Goal: Complete application form

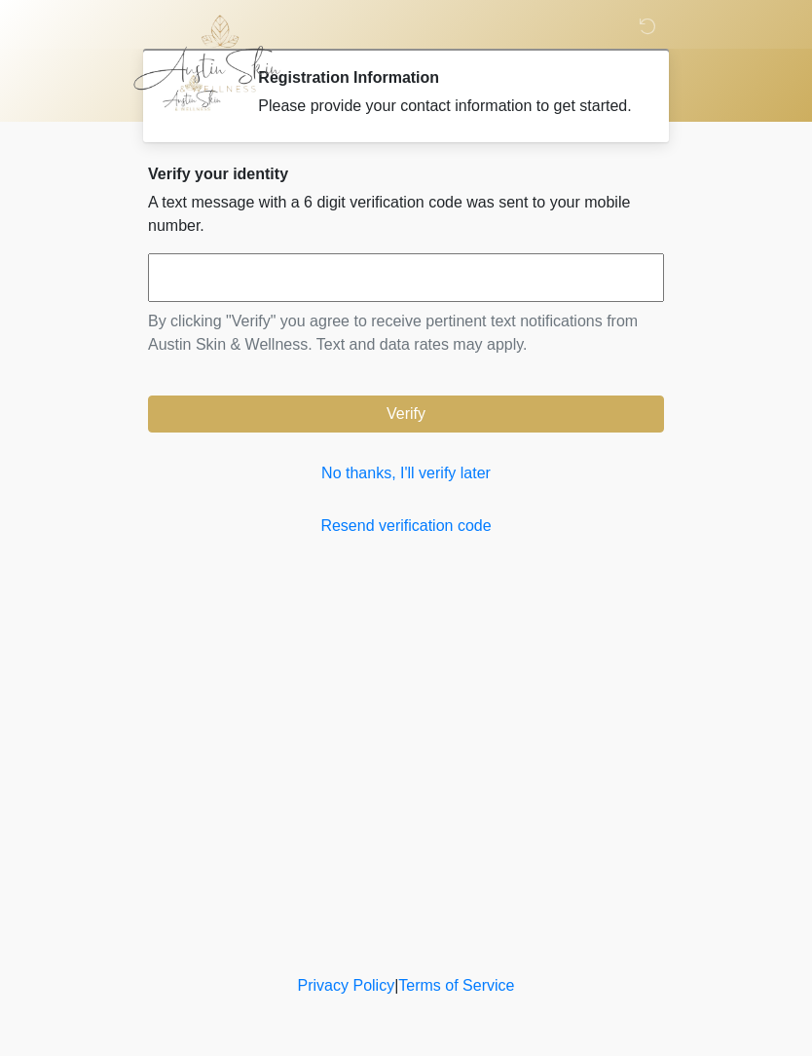
click at [457, 301] on input "text" at bounding box center [406, 277] width 516 height 49
click at [442, 485] on link "No thanks, I'll verify later" at bounding box center [406, 473] width 516 height 23
click at [462, 485] on link "No thanks, I'll verify later" at bounding box center [406, 473] width 516 height 23
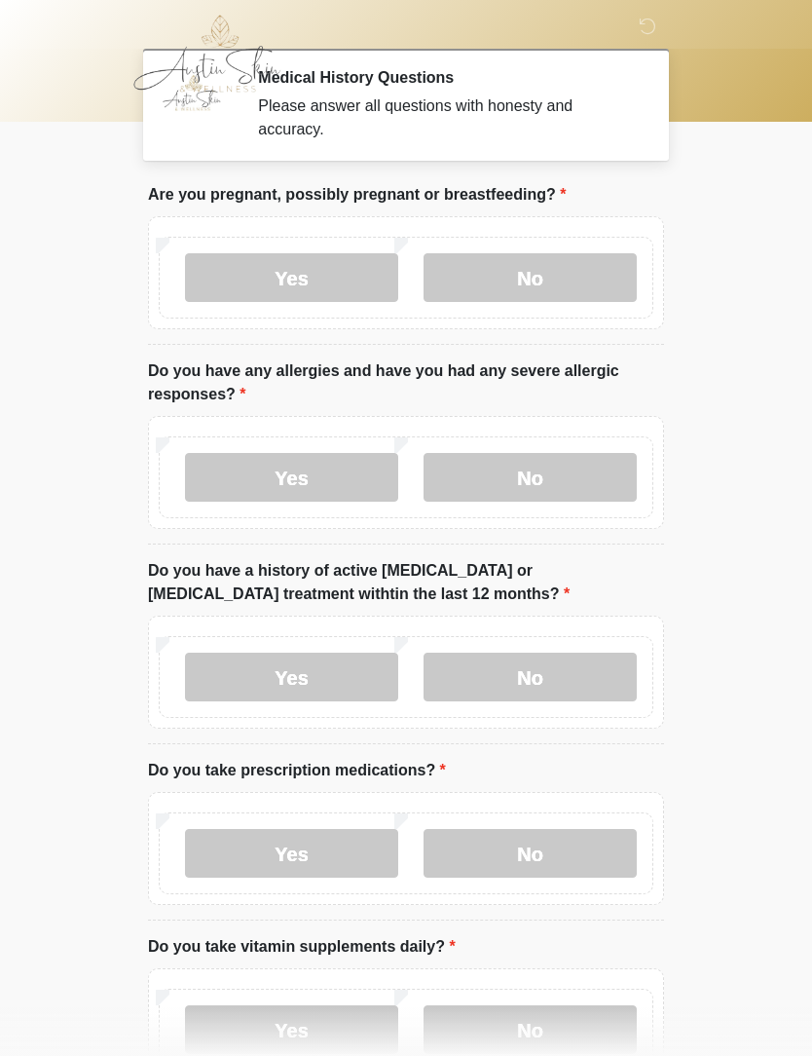
click at [574, 275] on label "No" at bounding box center [530, 277] width 213 height 49
click at [560, 475] on label "No" at bounding box center [530, 477] width 213 height 49
click at [567, 682] on label "No" at bounding box center [530, 677] width 213 height 49
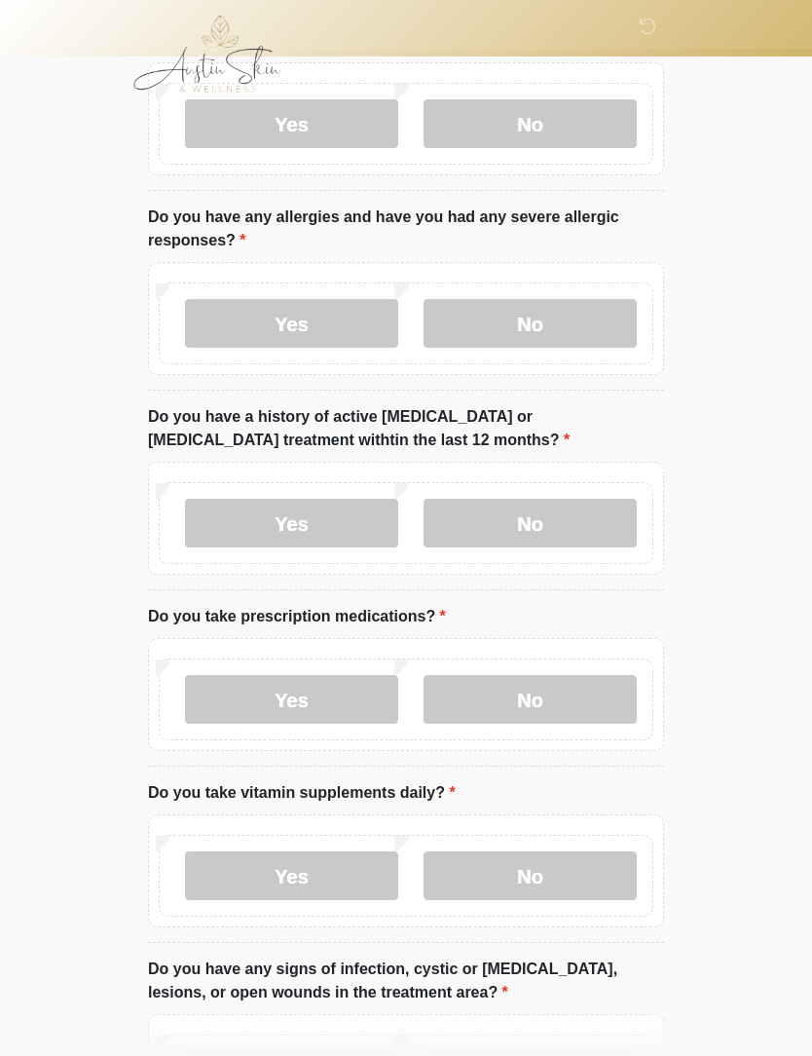
scroll to position [170, 0]
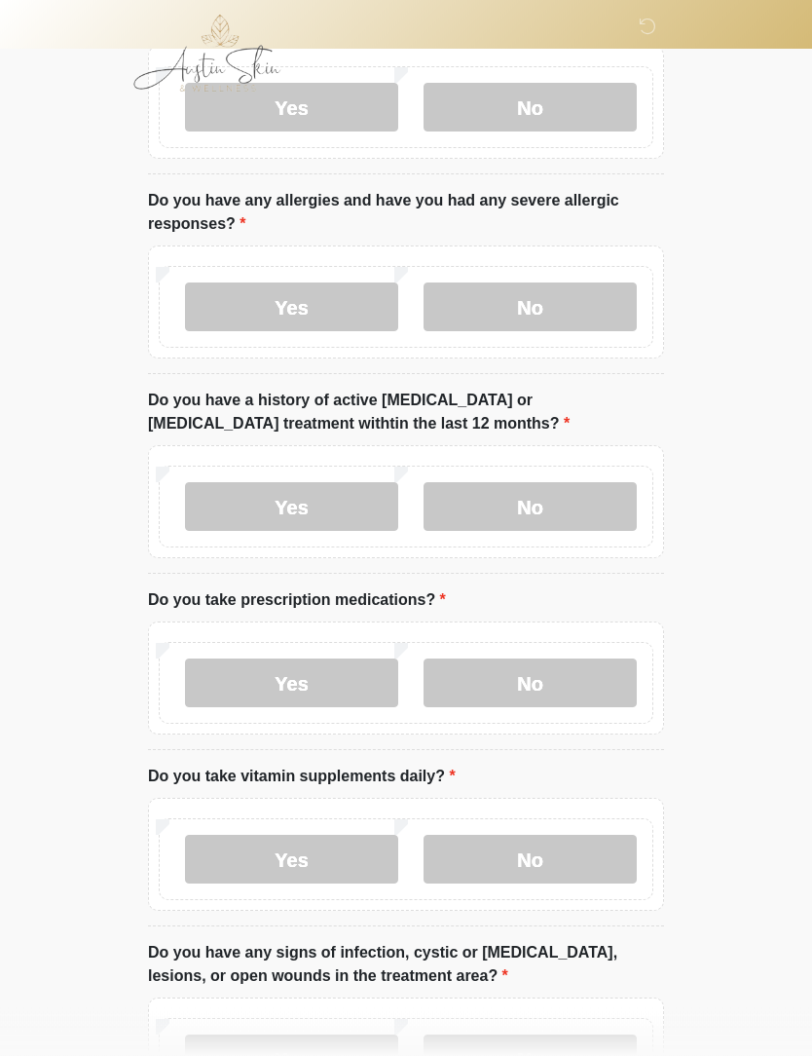
click at [328, 682] on label "Yes" at bounding box center [291, 684] width 213 height 49
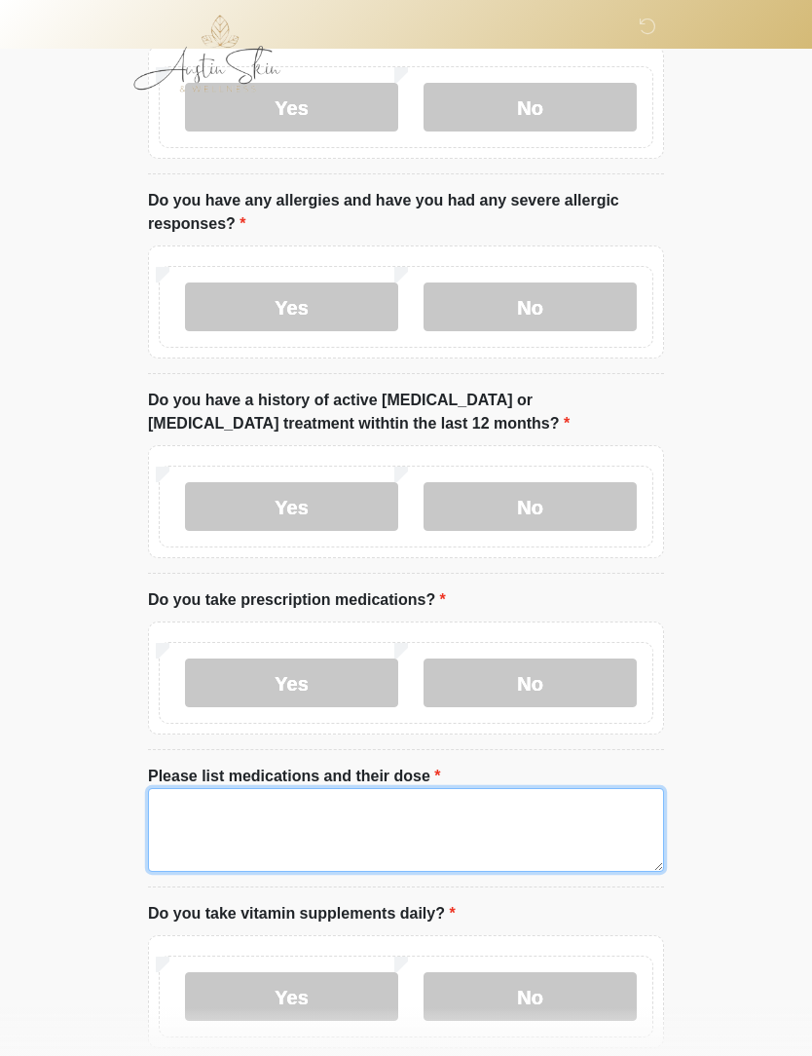
click at [433, 835] on textarea "Please list medications and their dose" at bounding box center [406, 830] width 516 height 84
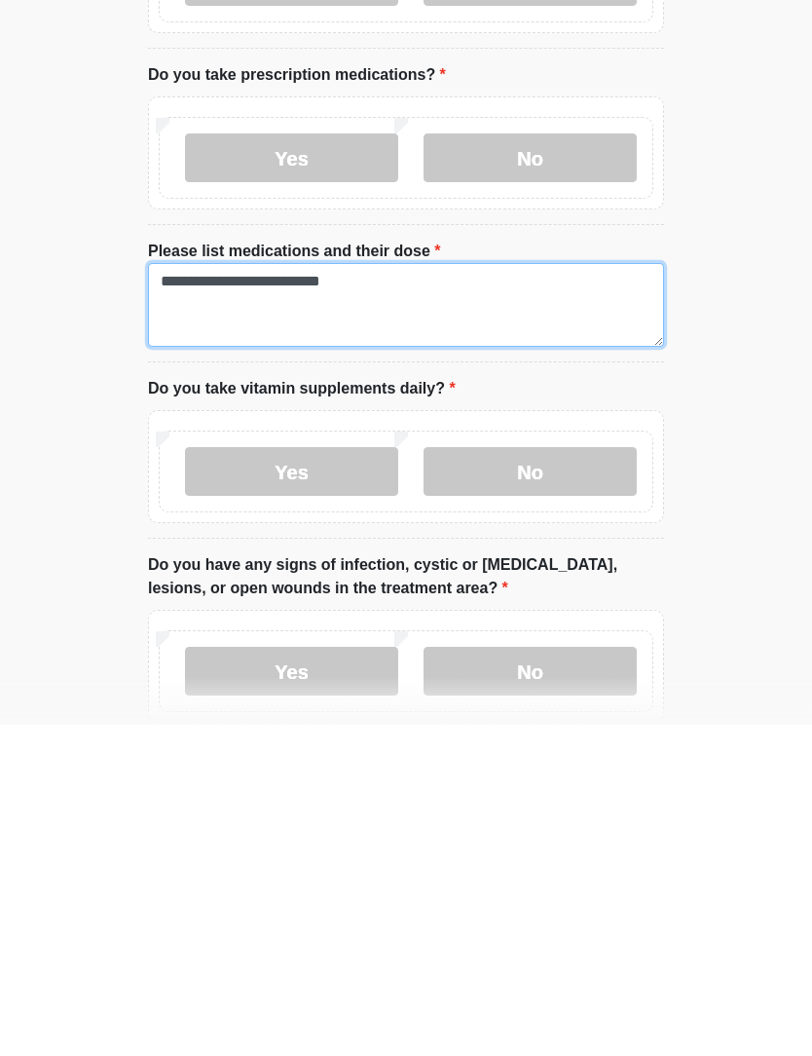
scroll to position [365, 0]
type textarea "**********"
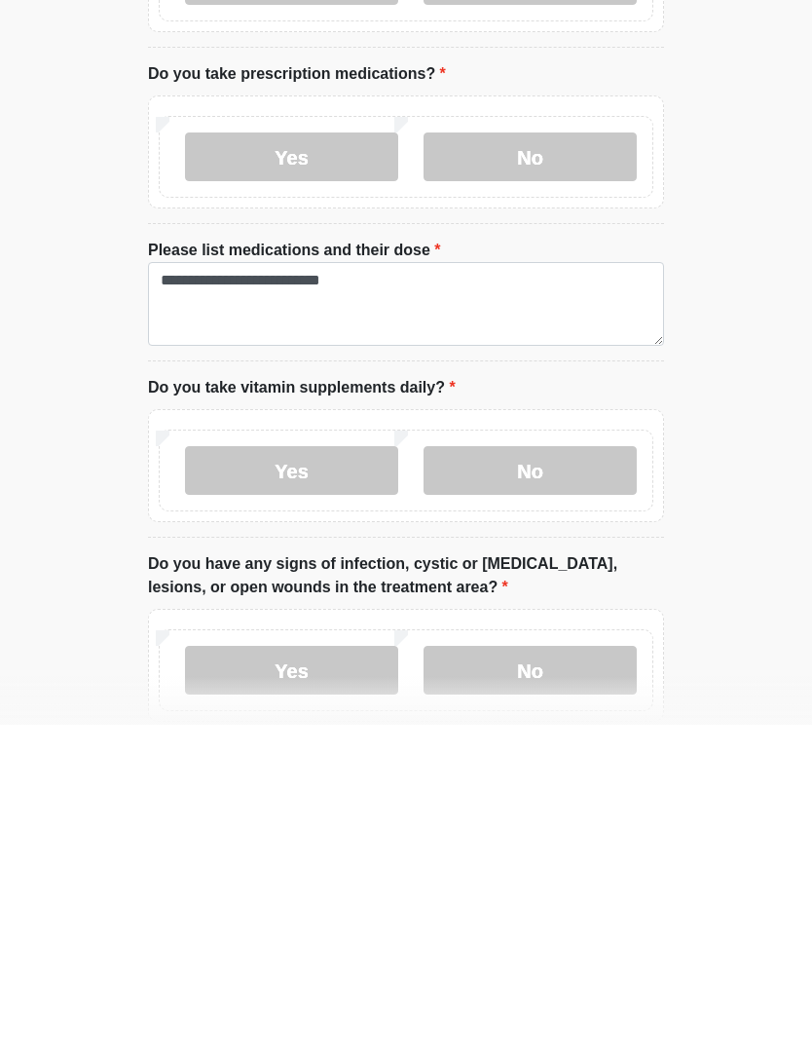
click at [547, 777] on label "No" at bounding box center [530, 801] width 213 height 49
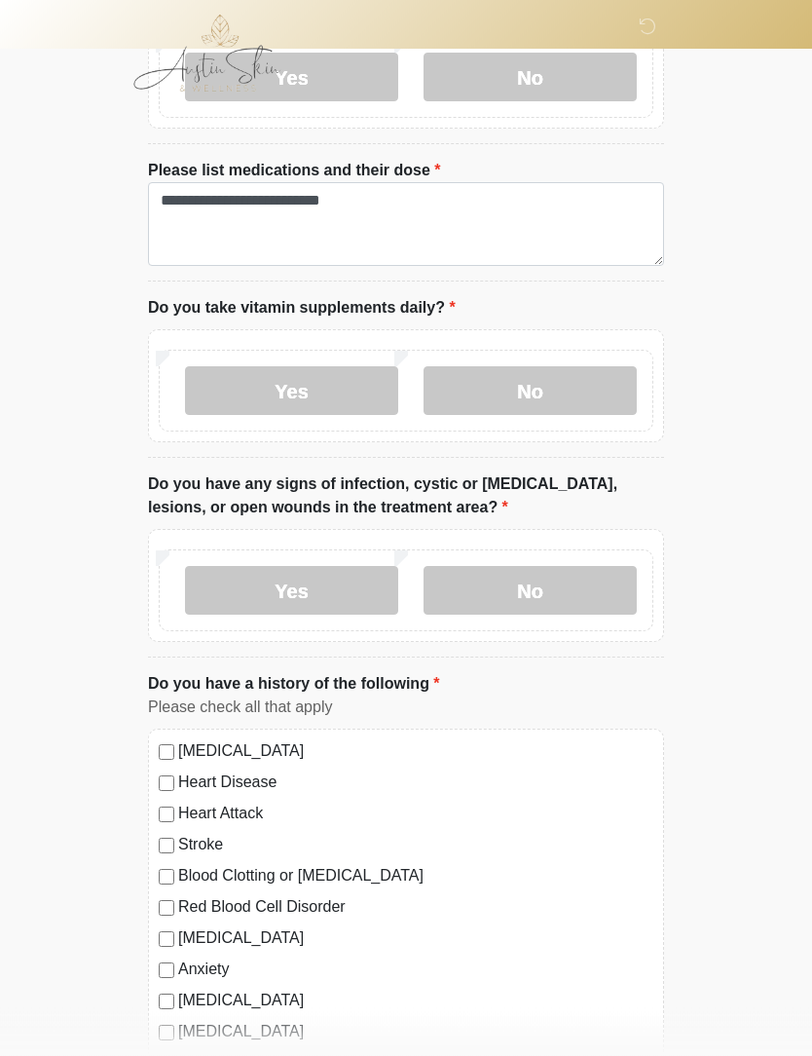
scroll to position [782, 0]
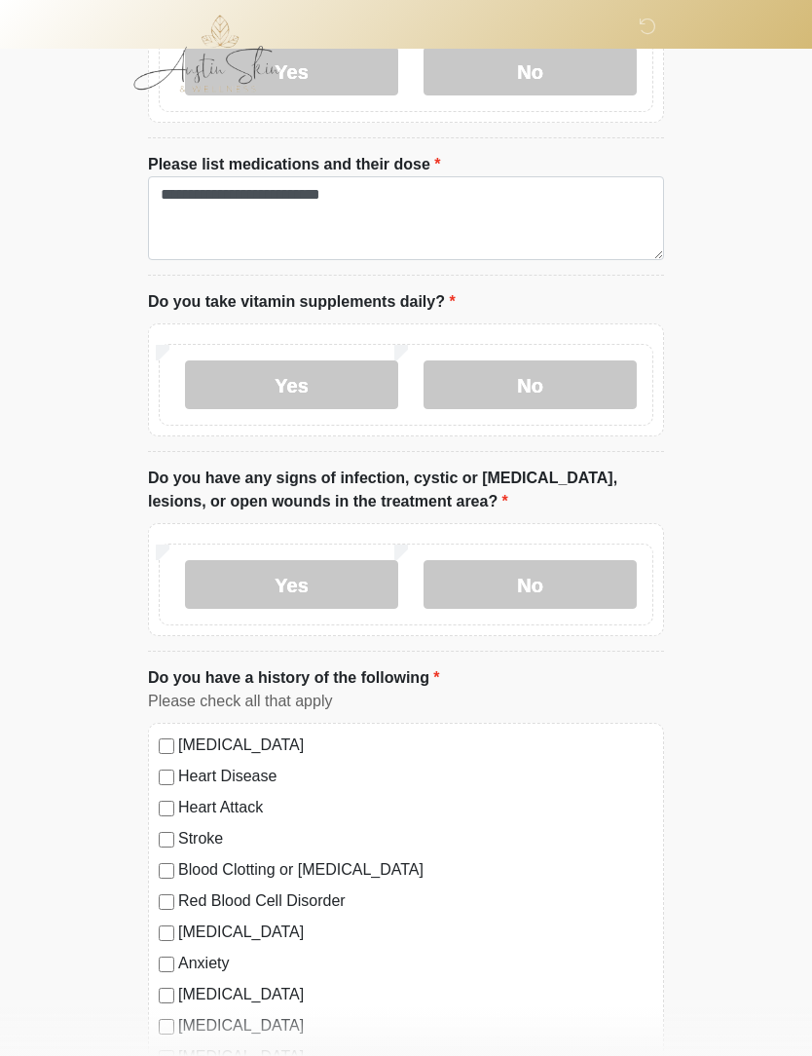
click at [346, 596] on label "Yes" at bounding box center [291, 584] width 213 height 49
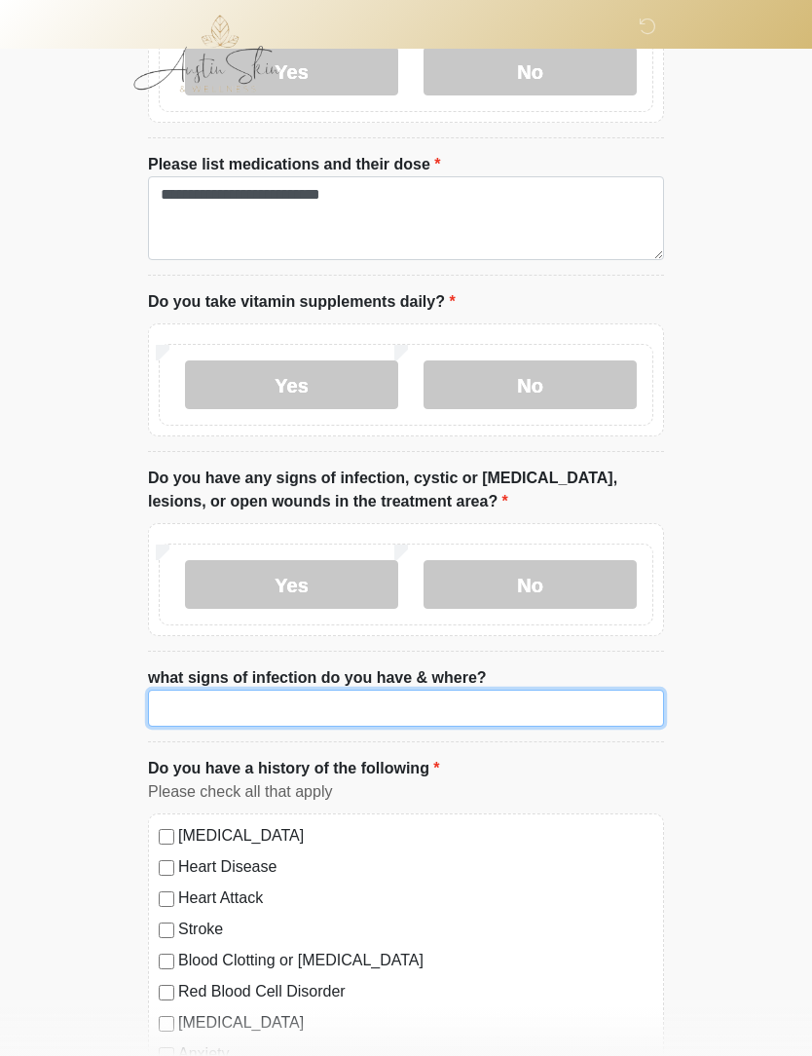
click at [535, 706] on input "what signs of infection do you have & where?" at bounding box center [406, 708] width 516 height 37
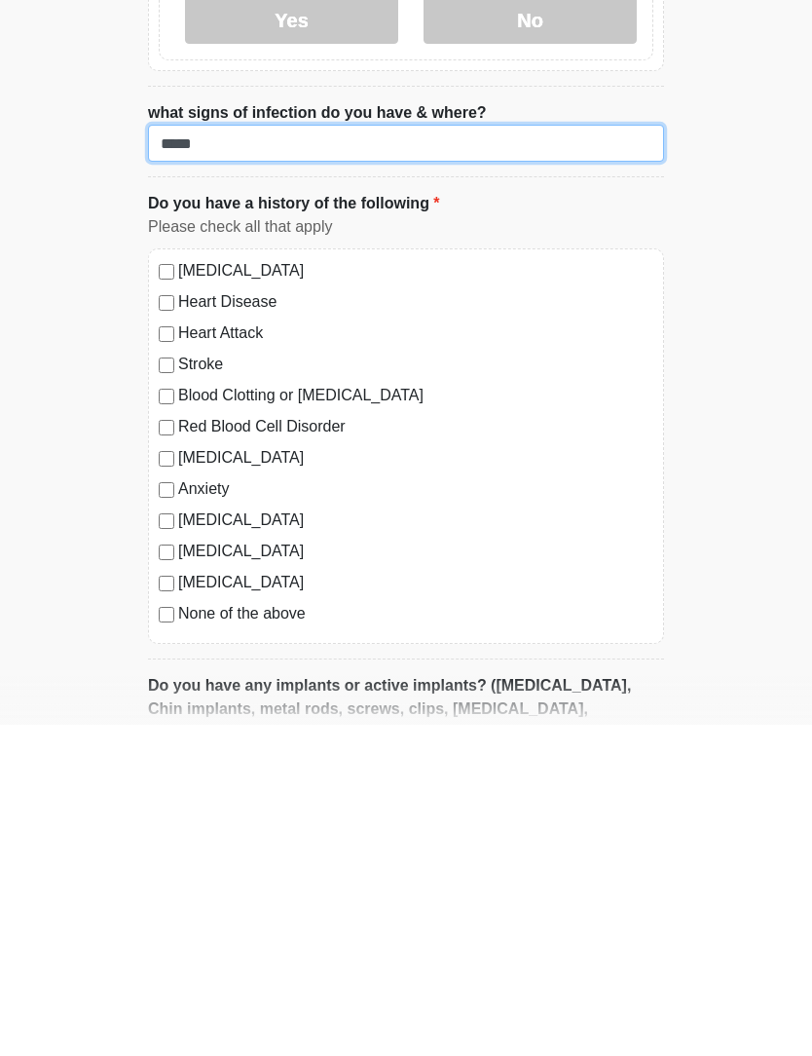
scroll to position [1020, 0]
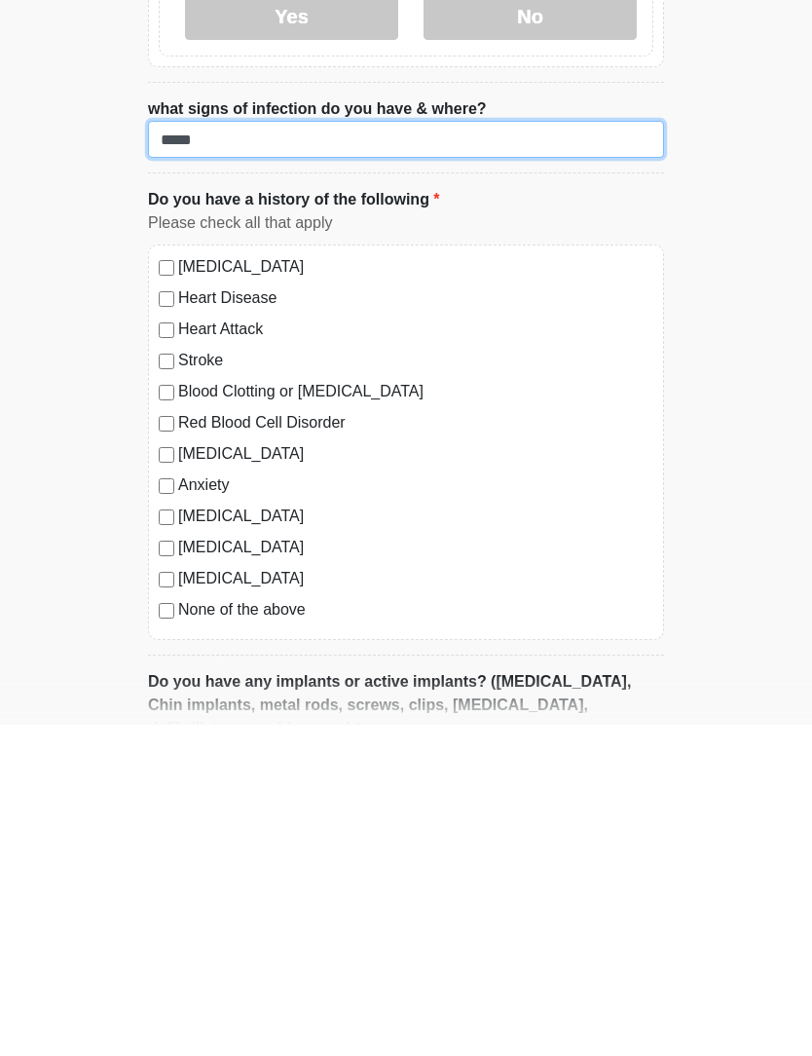
type input "****"
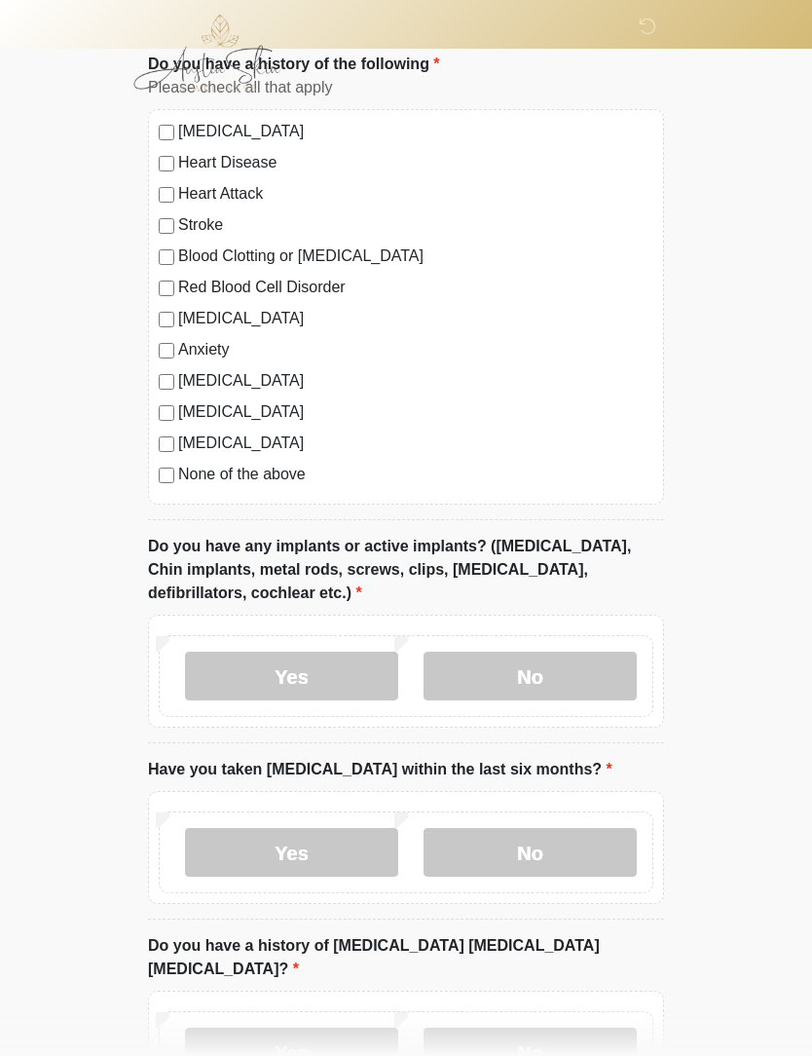
scroll to position [1500, 0]
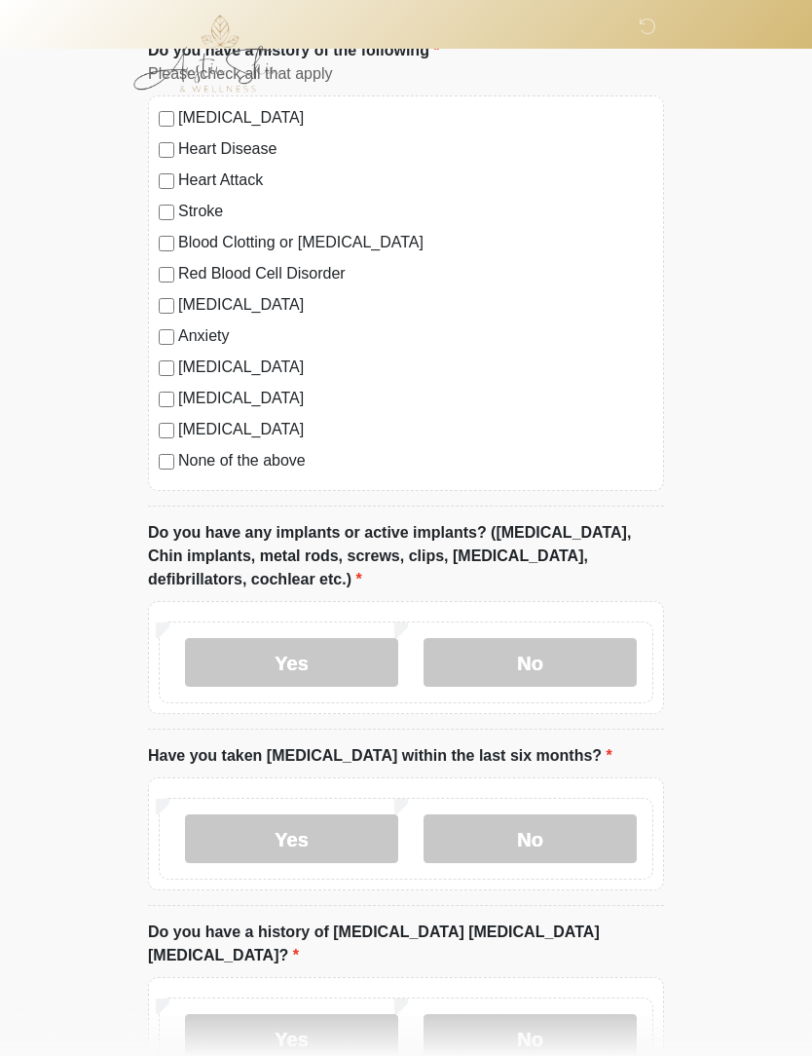
click at [529, 660] on label "No" at bounding box center [530, 662] width 213 height 49
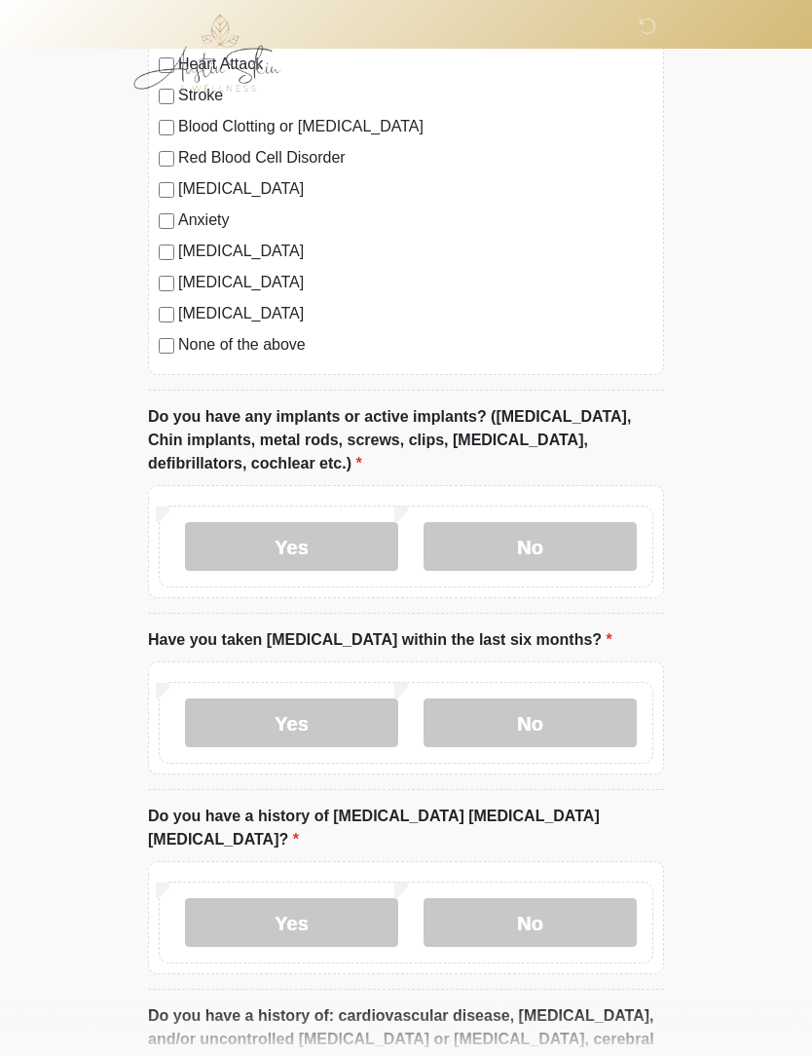
click at [556, 736] on label "No" at bounding box center [530, 723] width 213 height 49
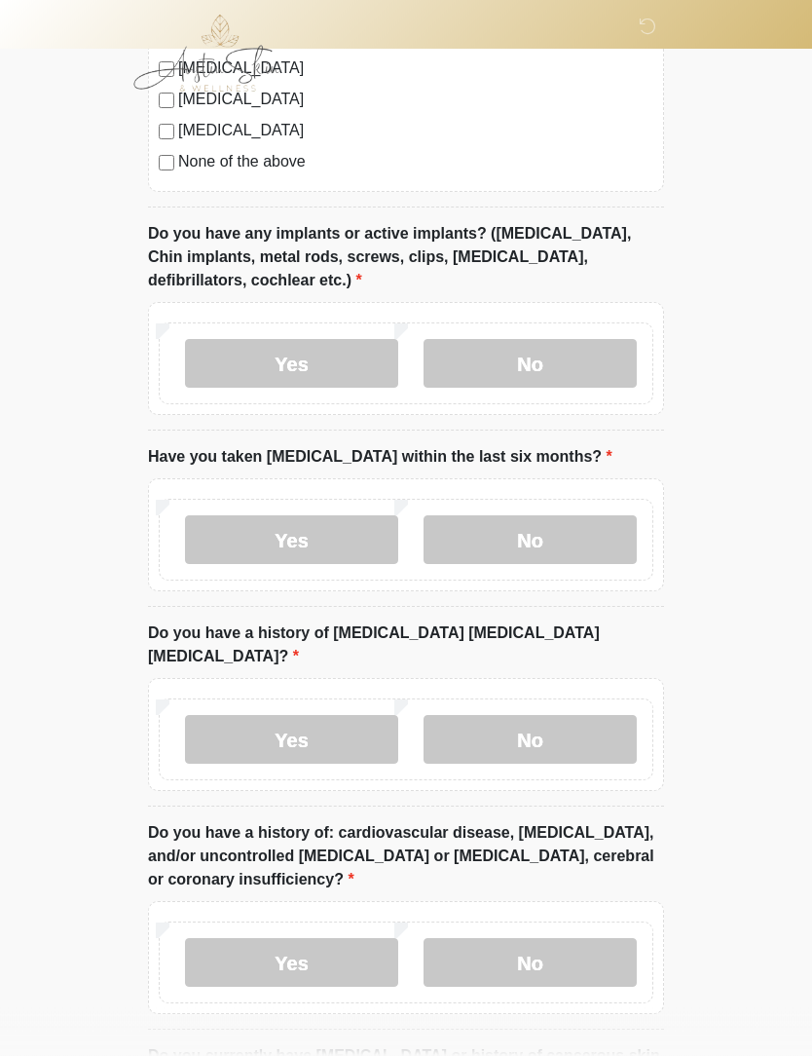
scroll to position [1819, 0]
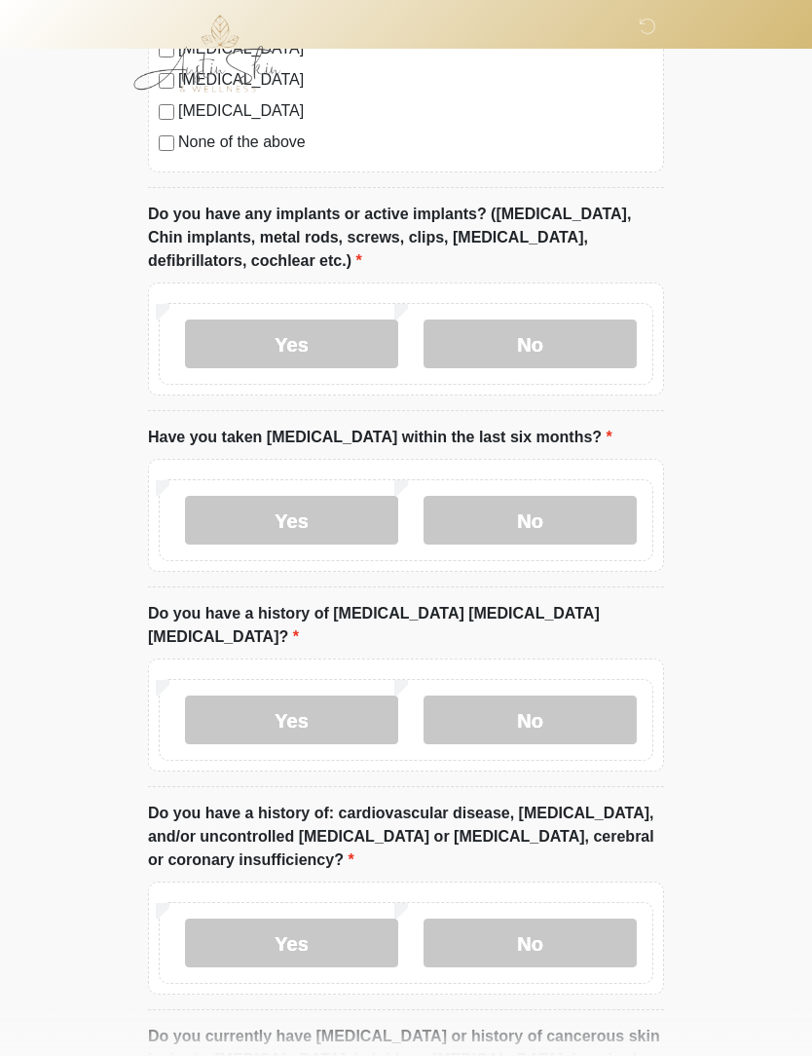
click at [562, 696] on label "No" at bounding box center [530, 720] width 213 height 49
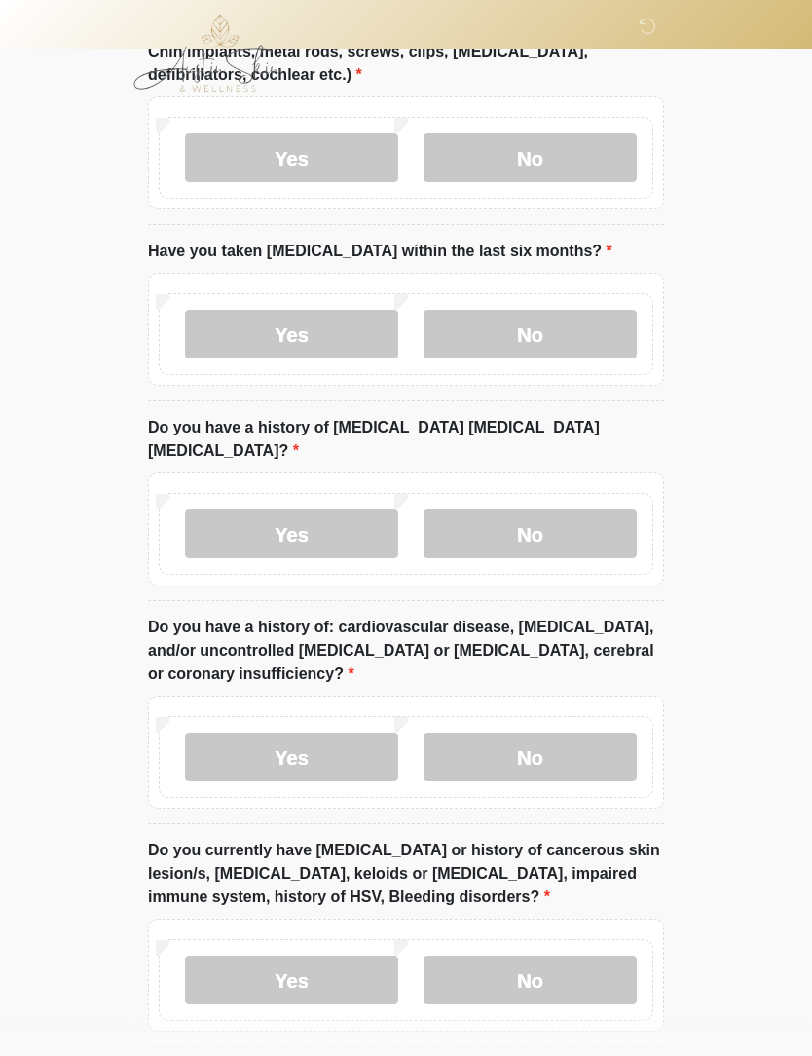
scroll to position [2016, 0]
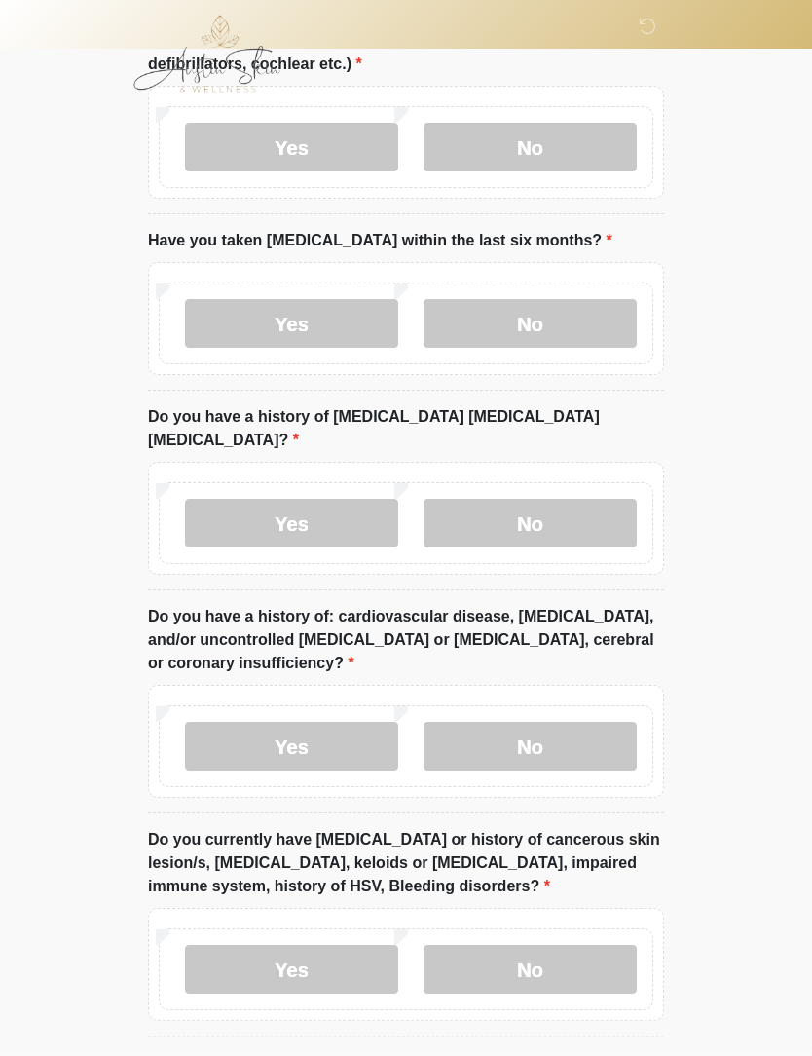
click at [583, 722] on label "No" at bounding box center [530, 746] width 213 height 49
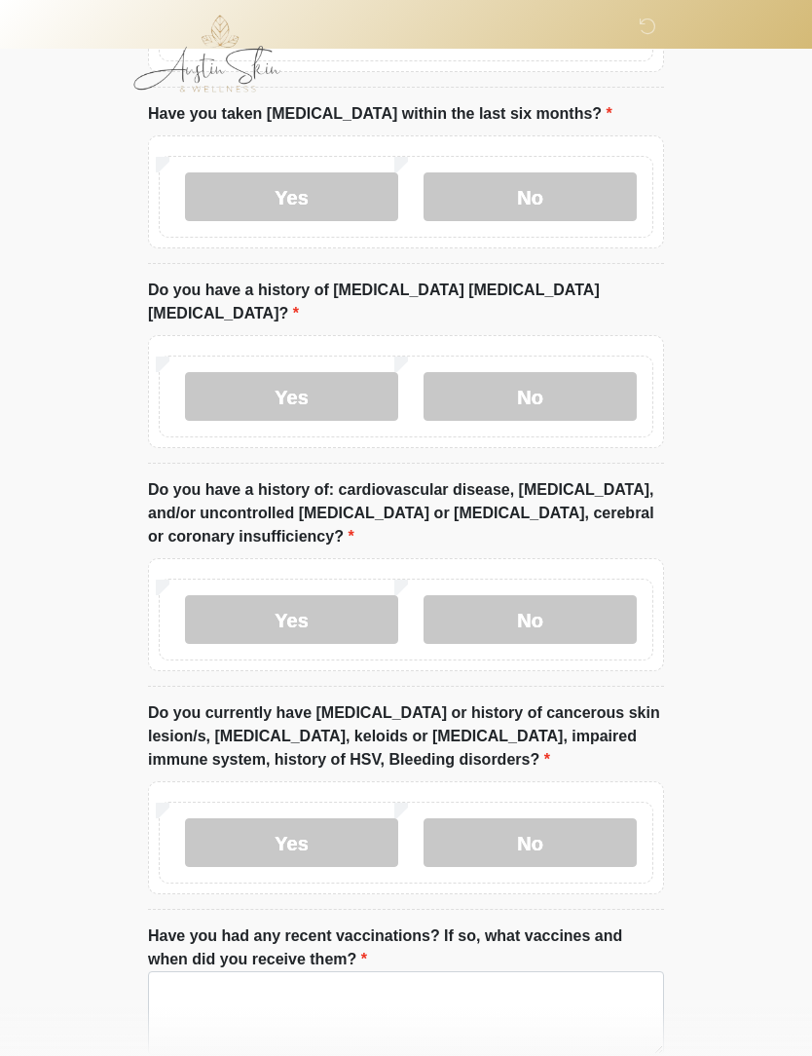
click at [592, 818] on label "No" at bounding box center [530, 842] width 213 height 49
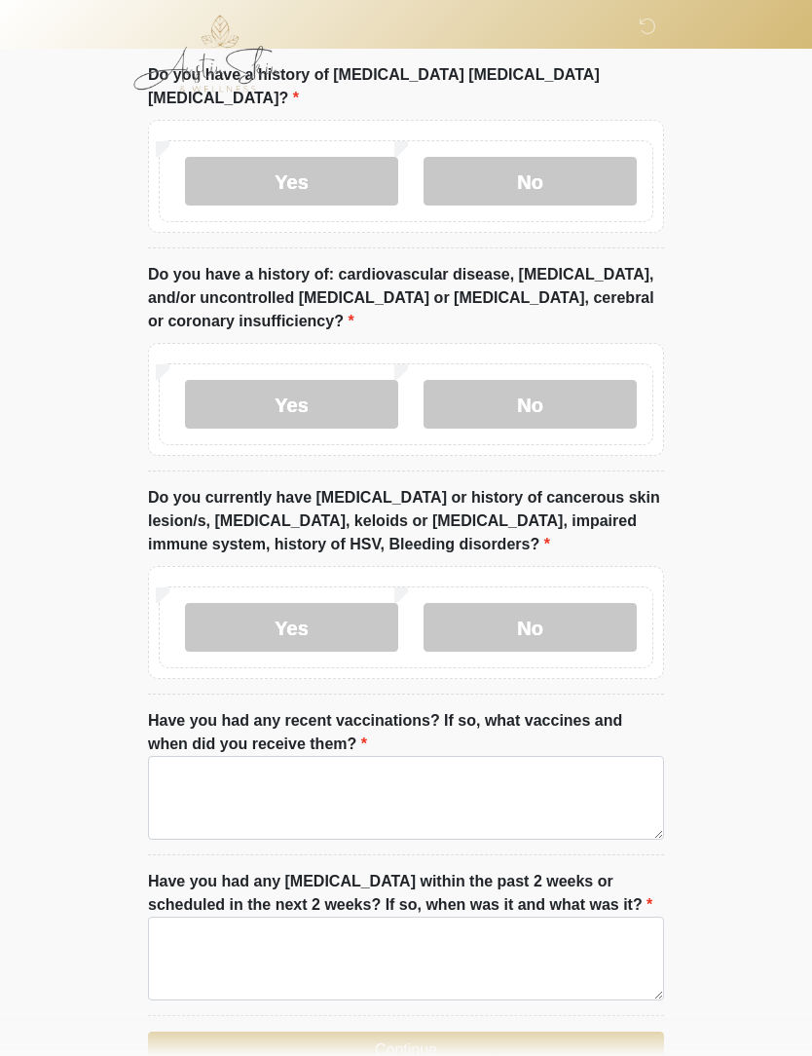
scroll to position [2403, 0]
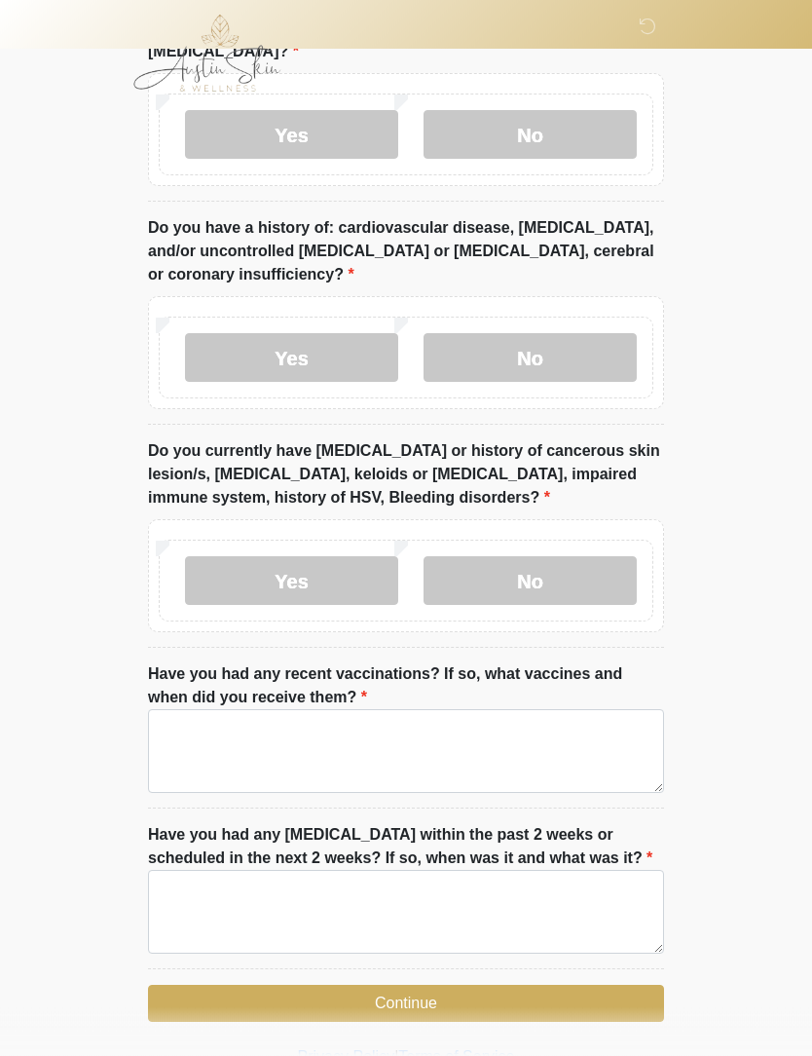
click at [548, 1000] on button "Continue" at bounding box center [406, 1004] width 516 height 37
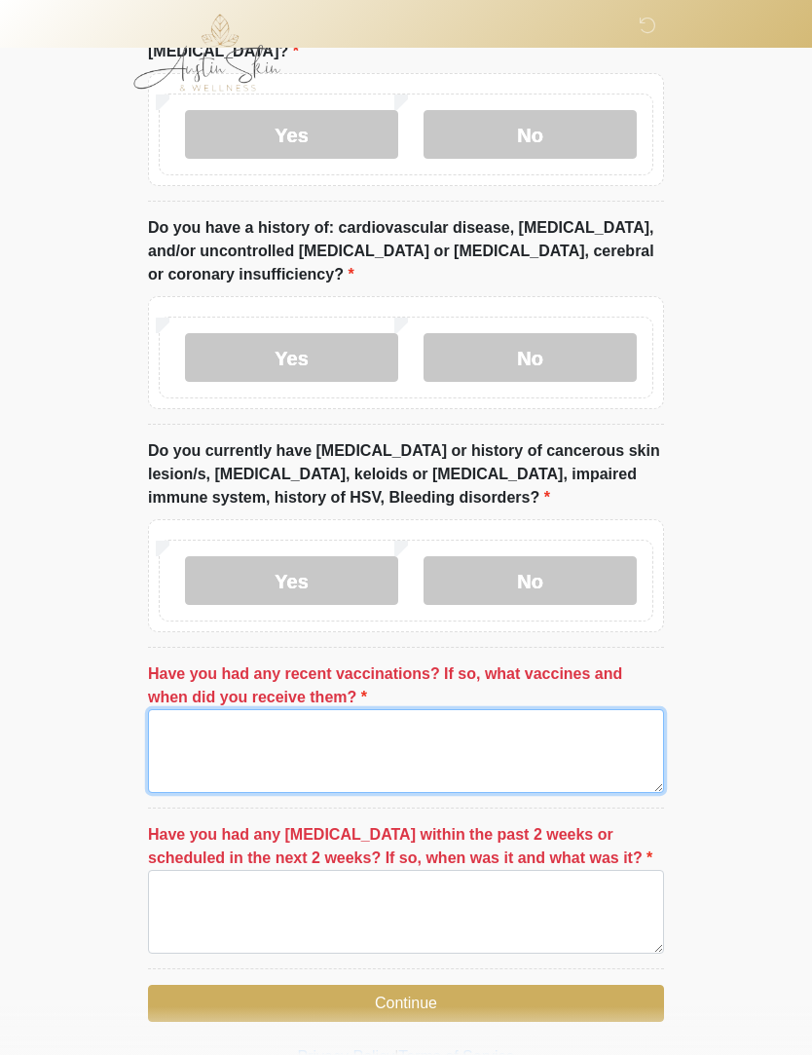
click at [594, 732] on textarea "Have you had any recent vaccinations? If so, what vaccines and when did you rec…" at bounding box center [406, 752] width 516 height 84
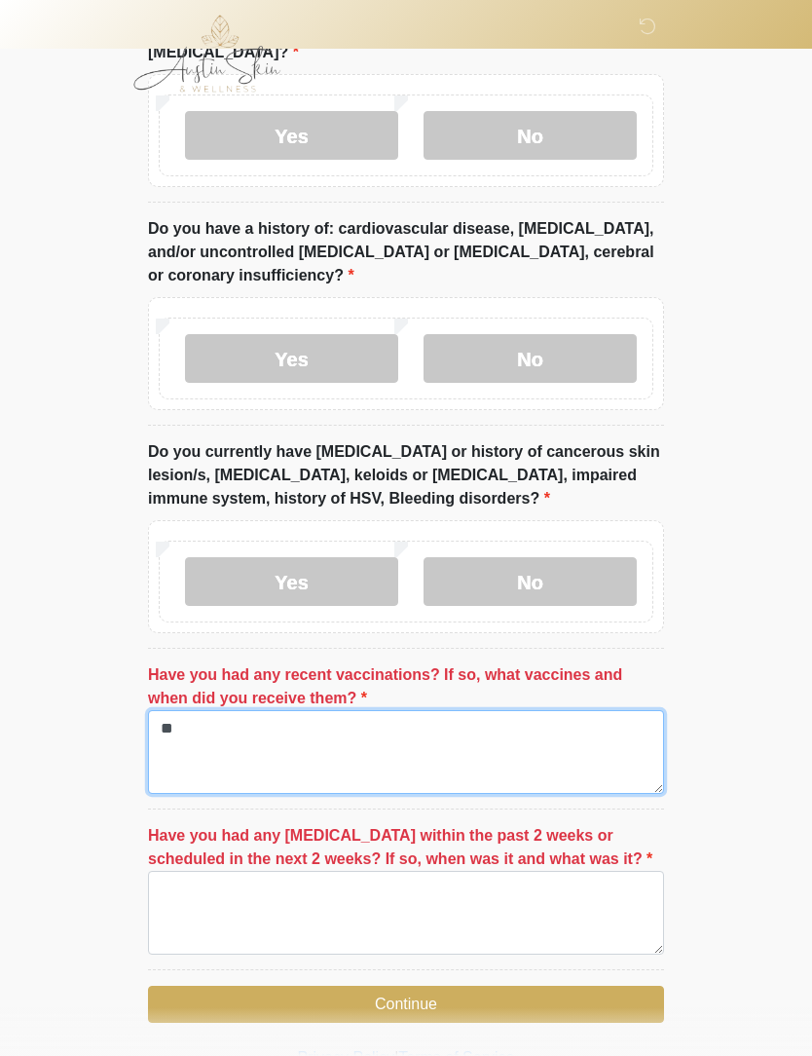
type textarea "*"
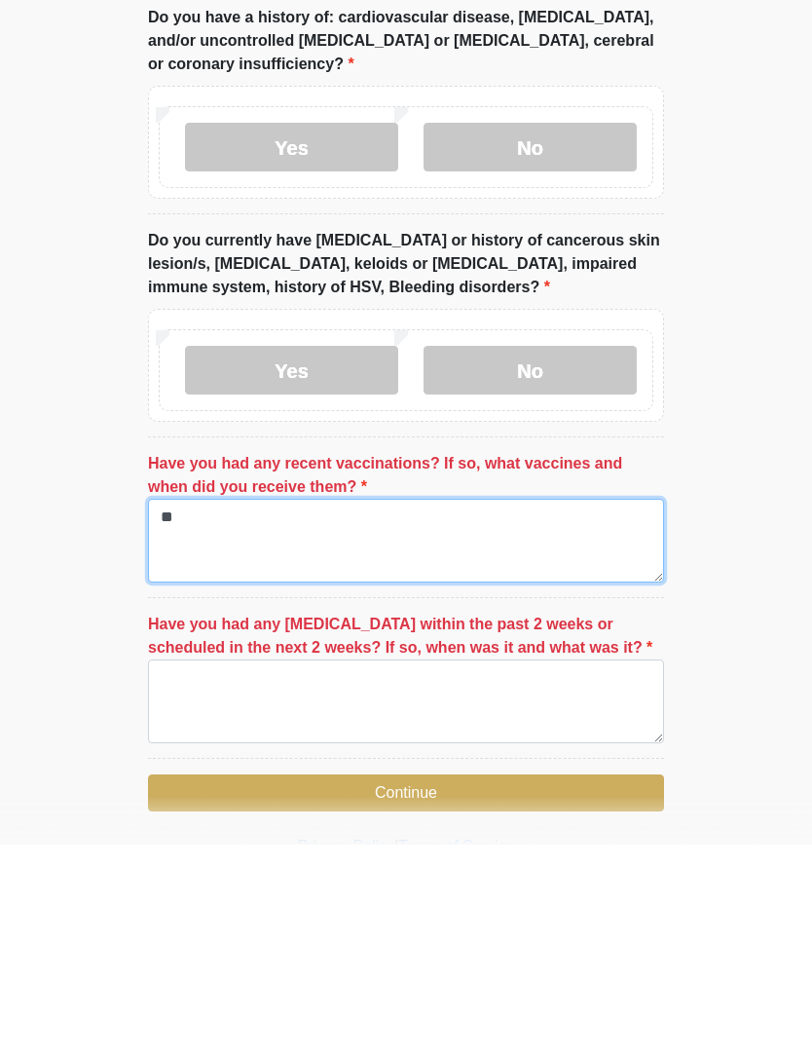
type textarea "**"
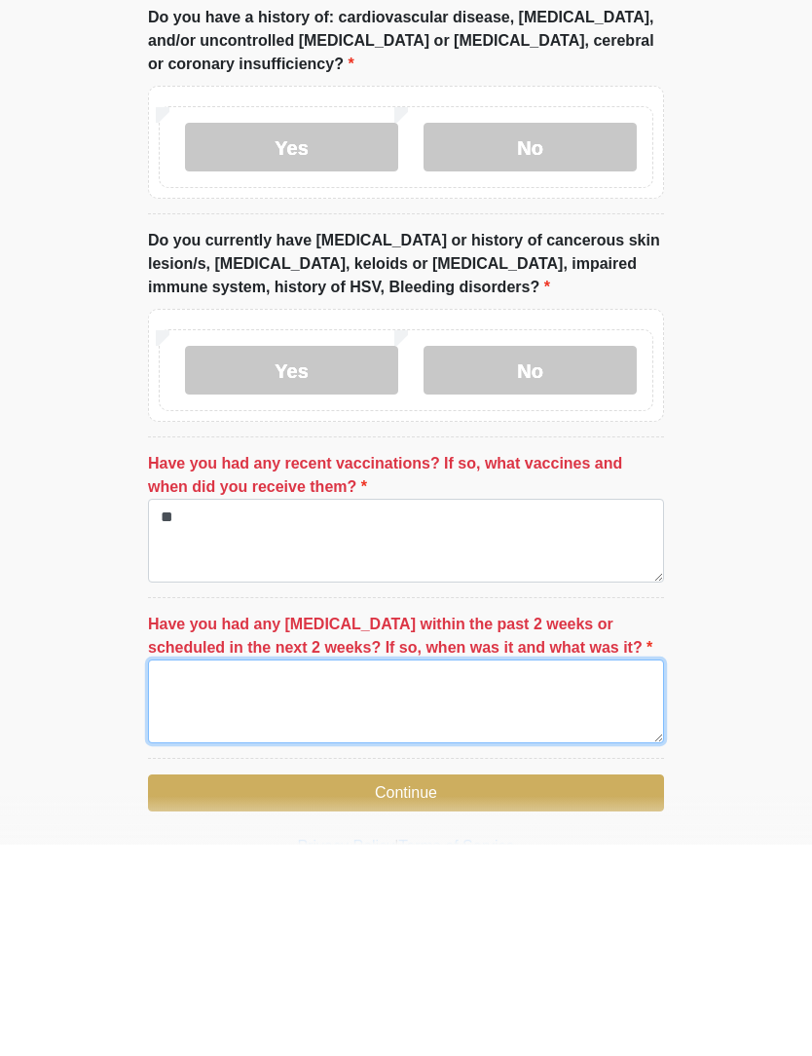
click at [491, 871] on textarea "Have you had any [MEDICAL_DATA] within the past 2 weeks or scheduled in the nex…" at bounding box center [406, 913] width 516 height 84
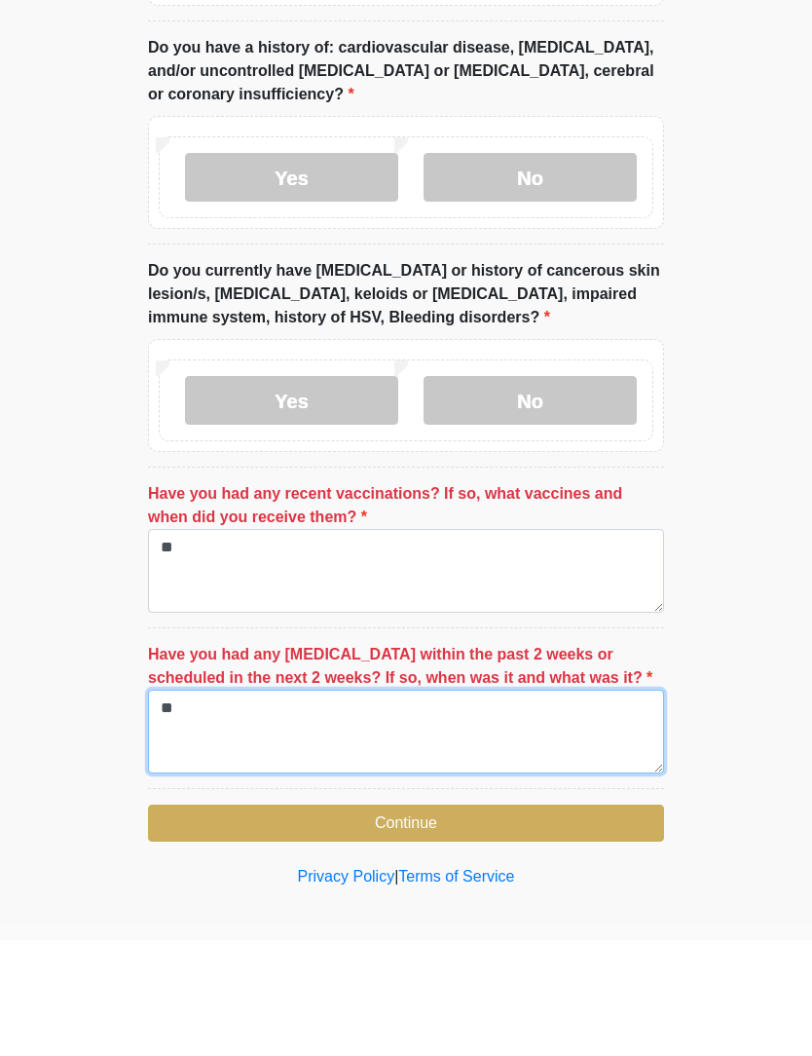
type textarea "**"
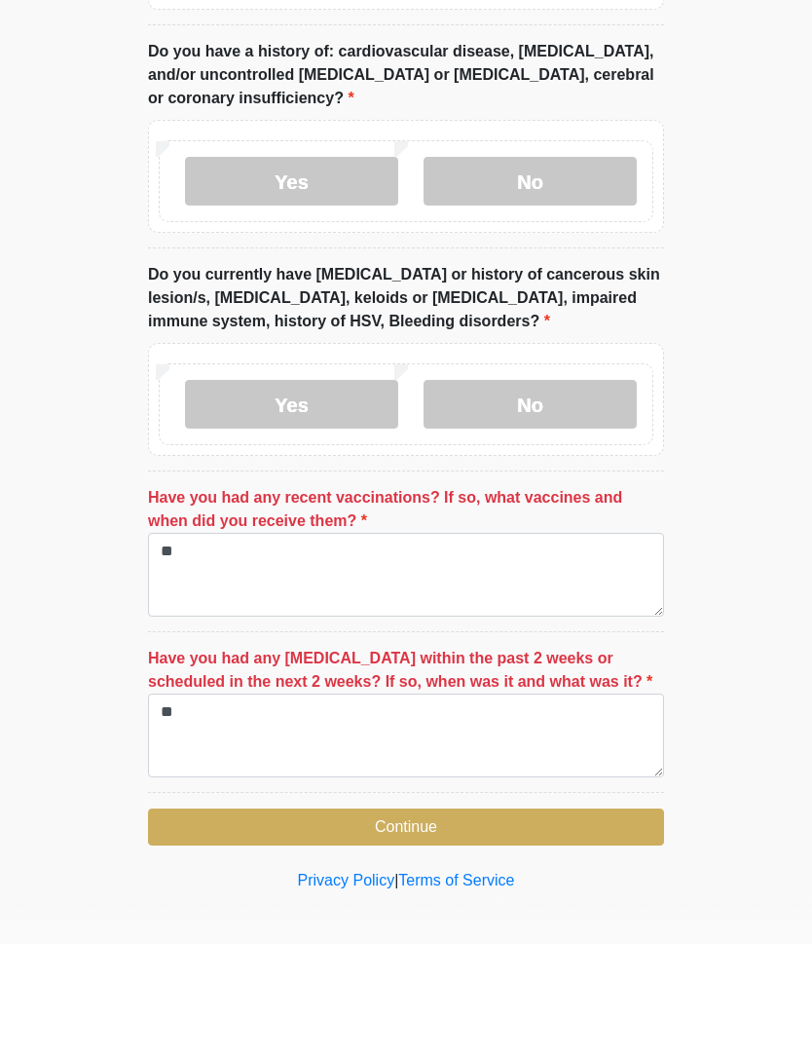
click at [584, 922] on button "Continue" at bounding box center [406, 940] width 516 height 37
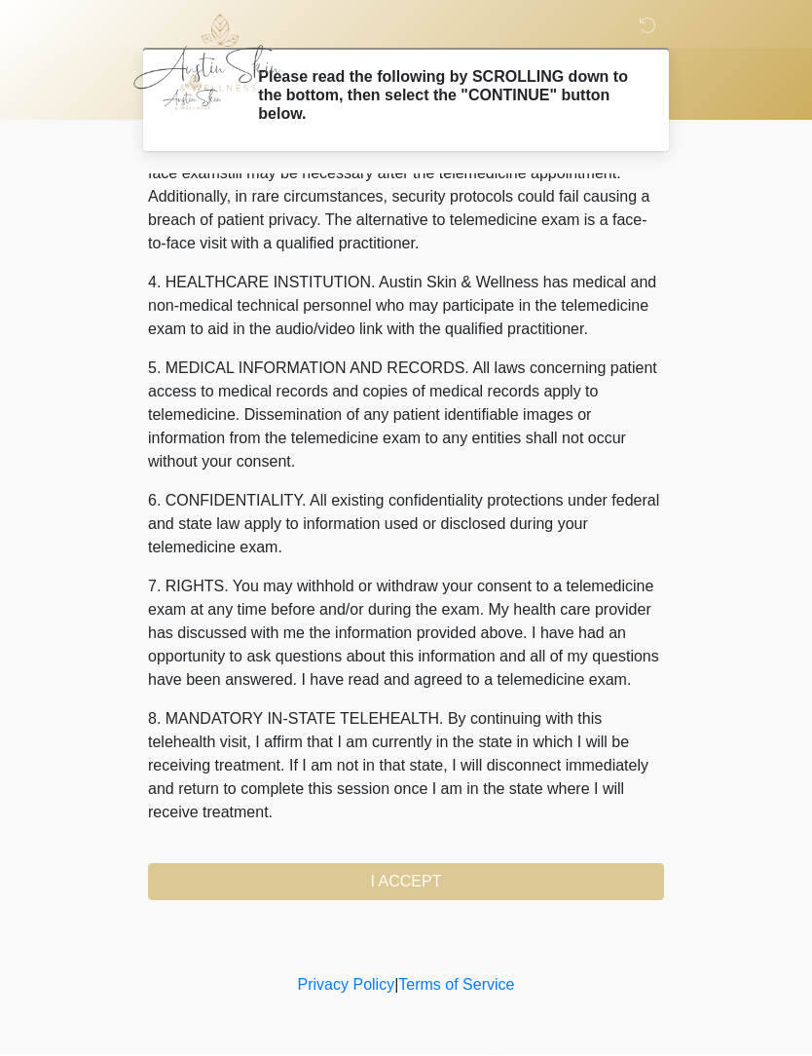
scroll to position [510, 0]
click at [499, 896] on button "I ACCEPT" at bounding box center [406, 882] width 516 height 37
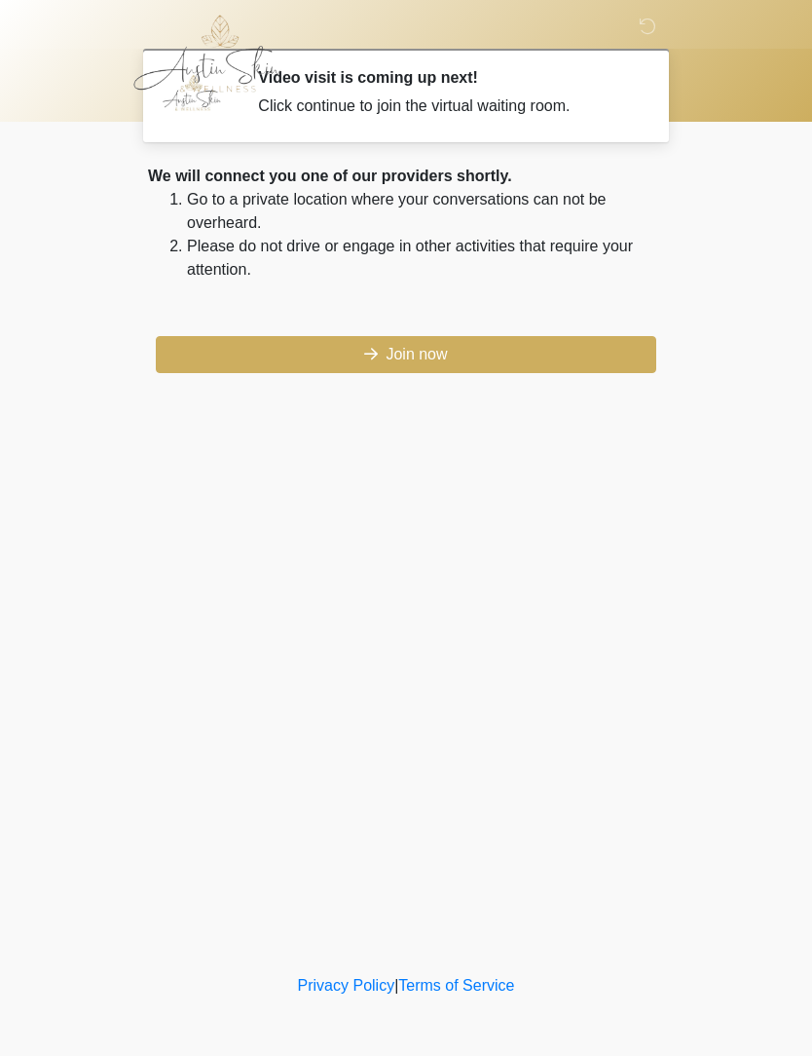
click at [591, 354] on button "Join now" at bounding box center [406, 354] width 501 height 37
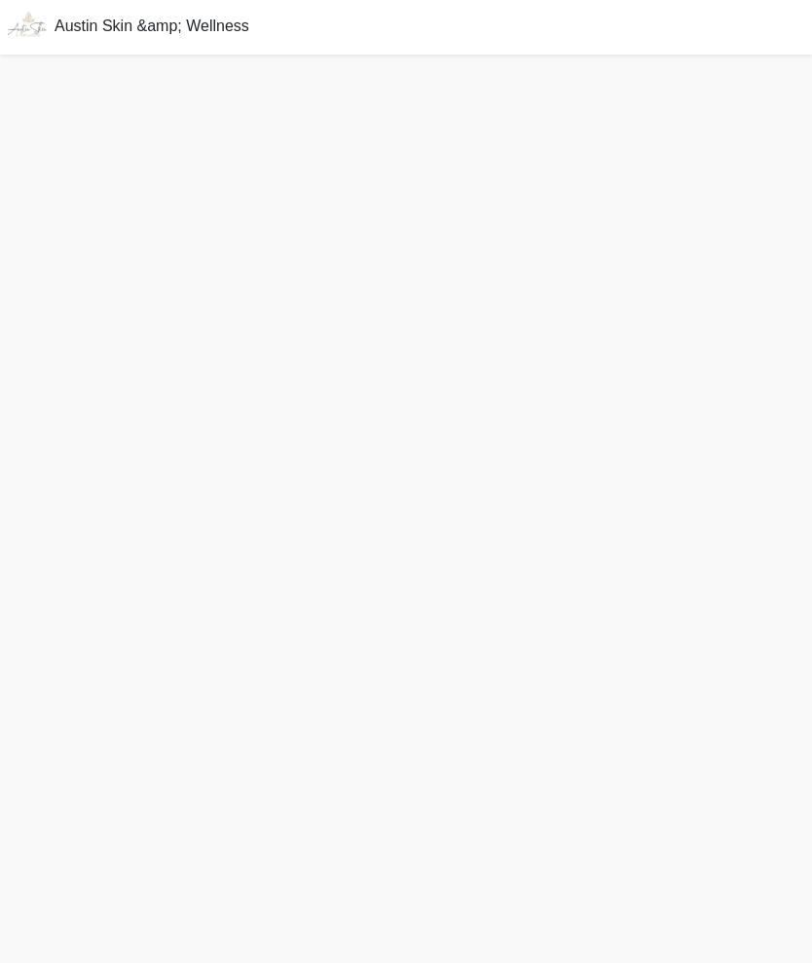
scroll to position [6, 0]
